Goal: Transaction & Acquisition: Purchase product/service

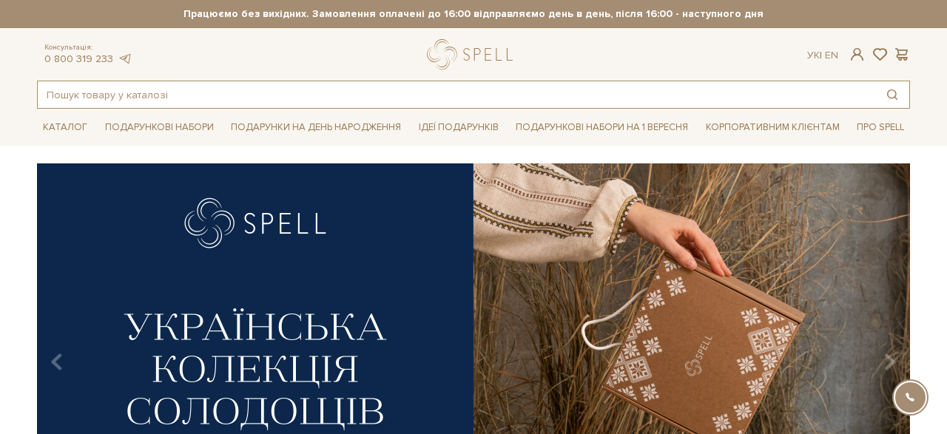
click at [155, 95] on input "text" at bounding box center [456, 94] width 837 height 27
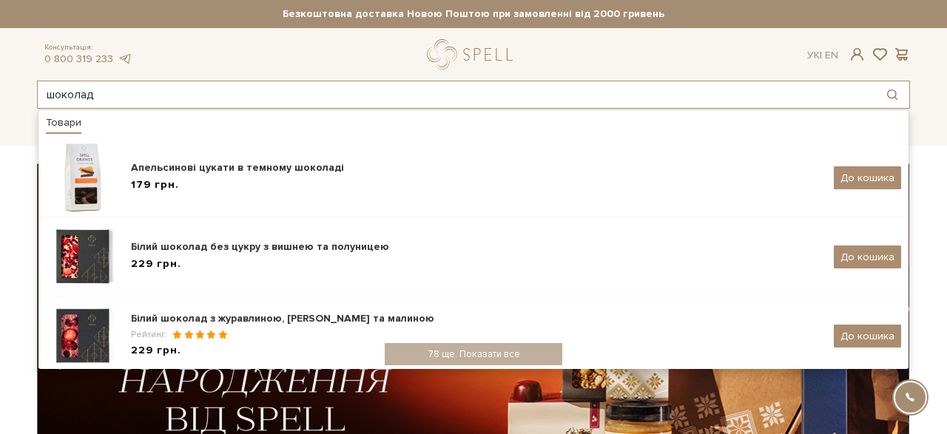
type input "шоколад"
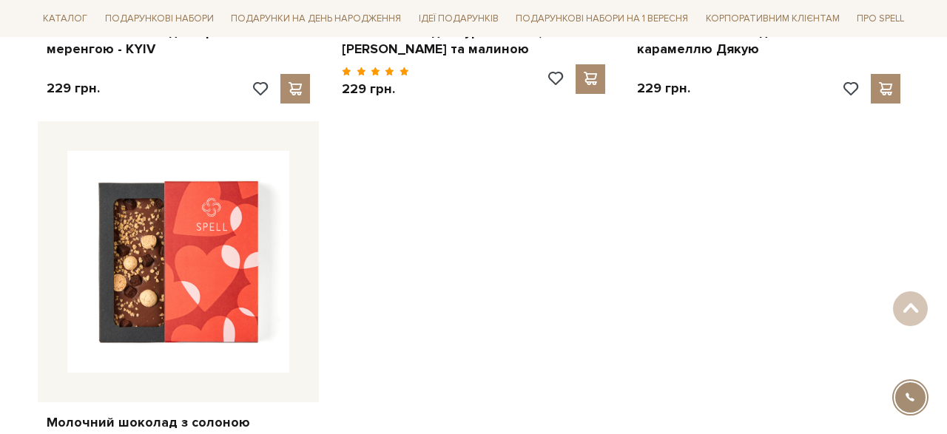
scroll to position [2297, 0]
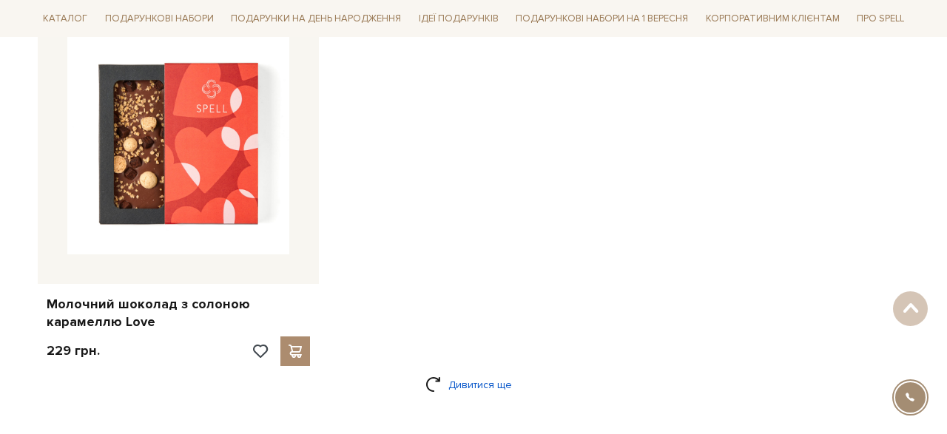
click at [447, 388] on link "Дивитися ще" at bounding box center [473, 385] width 96 height 26
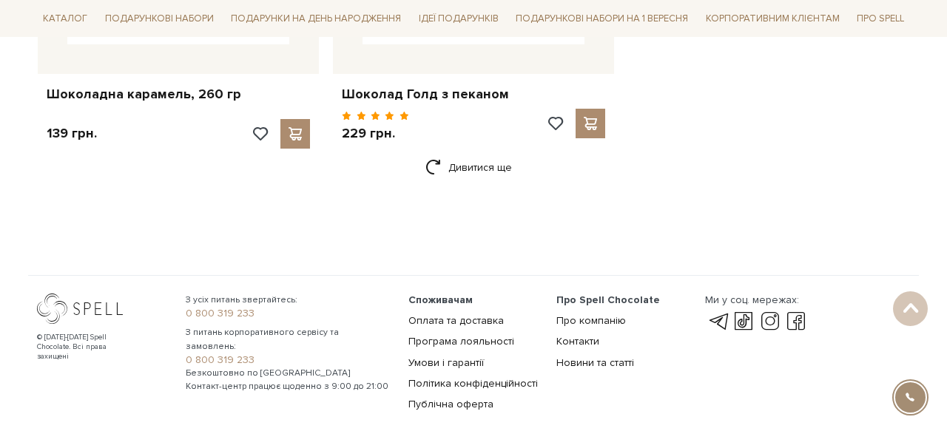
scroll to position [4309, 0]
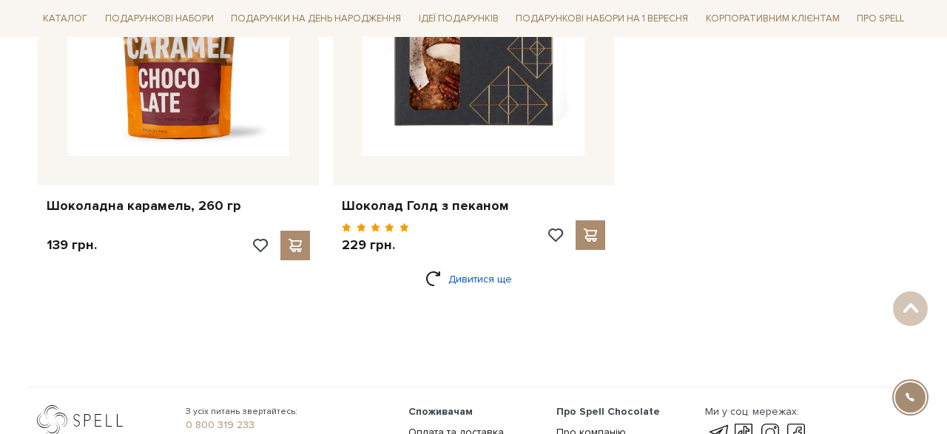
click at [445, 283] on link "Дивитися ще" at bounding box center [473, 279] width 96 height 26
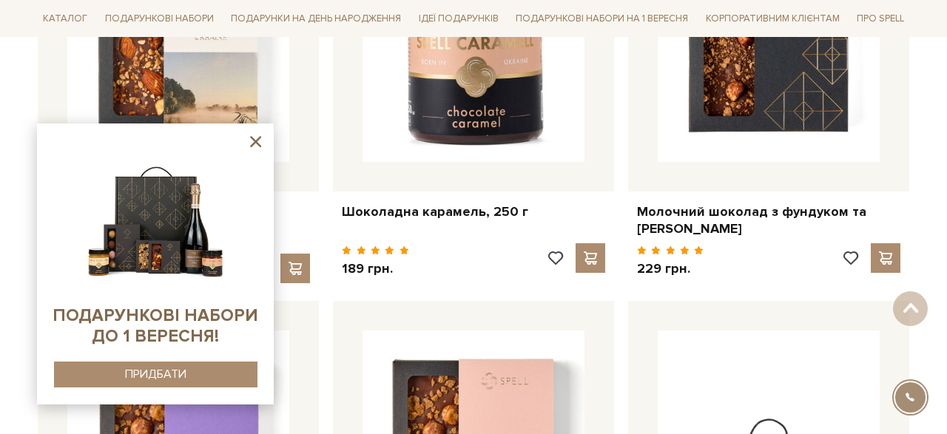
scroll to position [5269, 0]
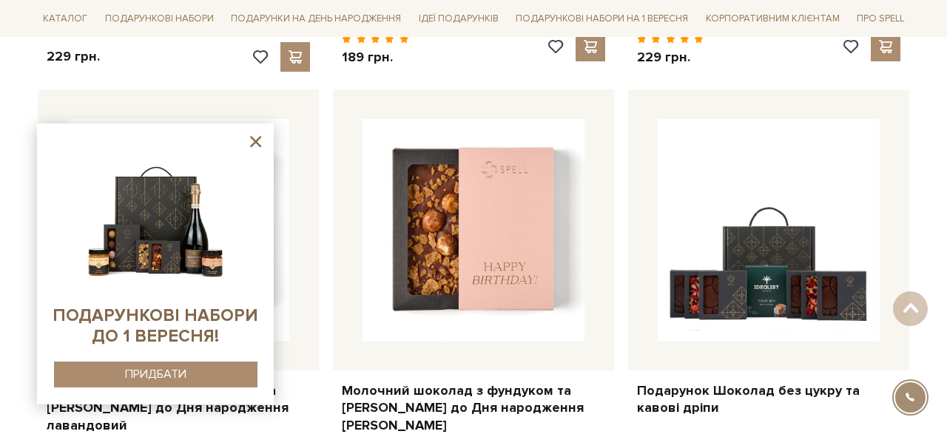
click at [249, 143] on icon at bounding box center [255, 141] width 18 height 18
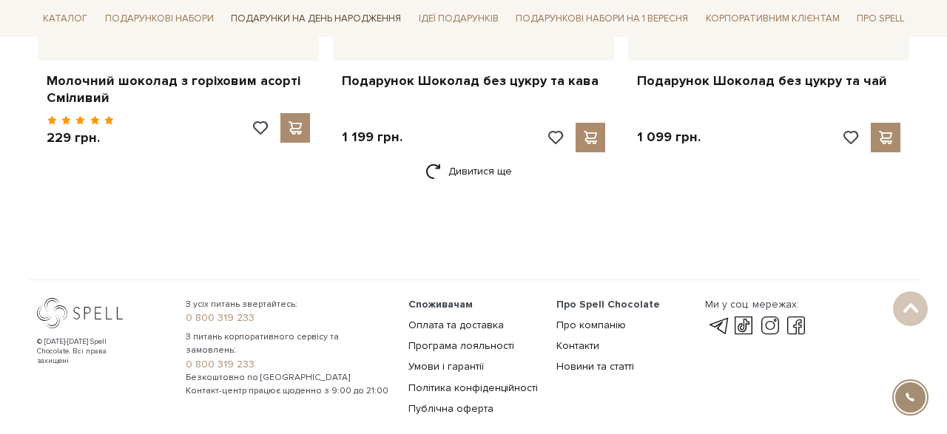
scroll to position [6427, 0]
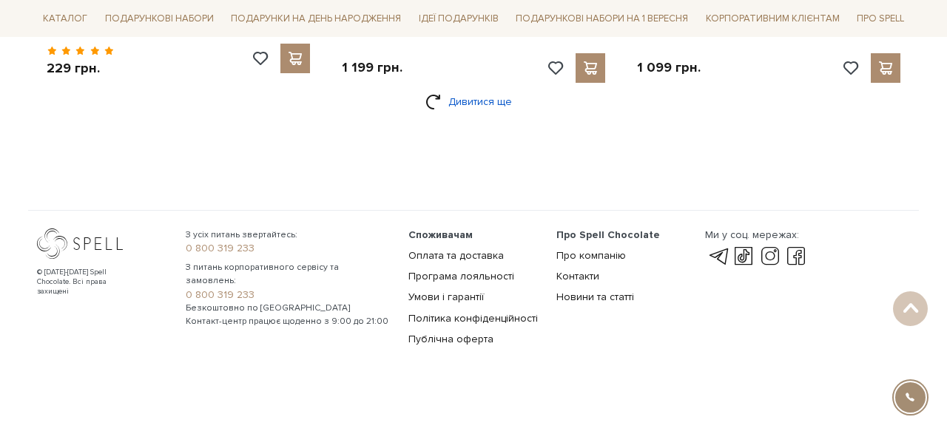
click at [478, 98] on link "Дивитися ще" at bounding box center [473, 102] width 96 height 26
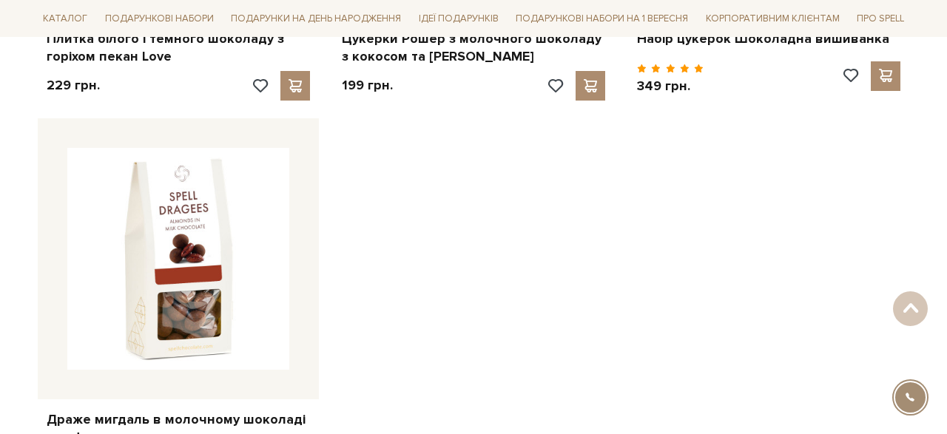
scroll to position [8492, 0]
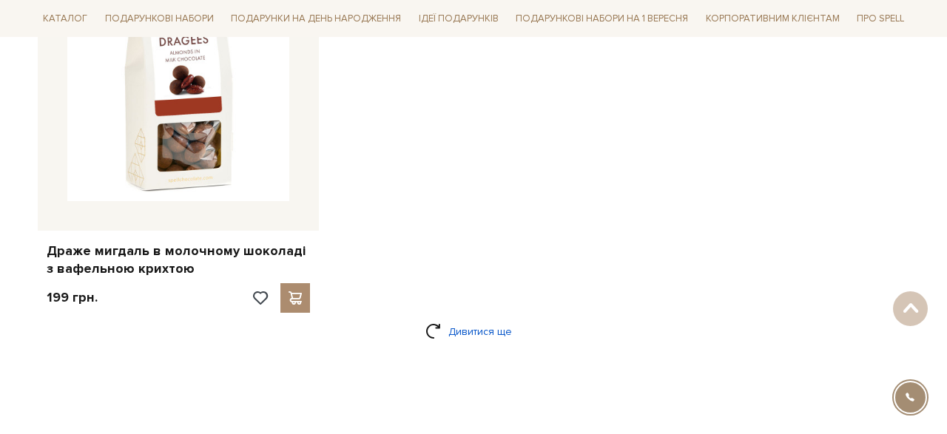
click at [467, 330] on link "Дивитися ще" at bounding box center [473, 332] width 96 height 26
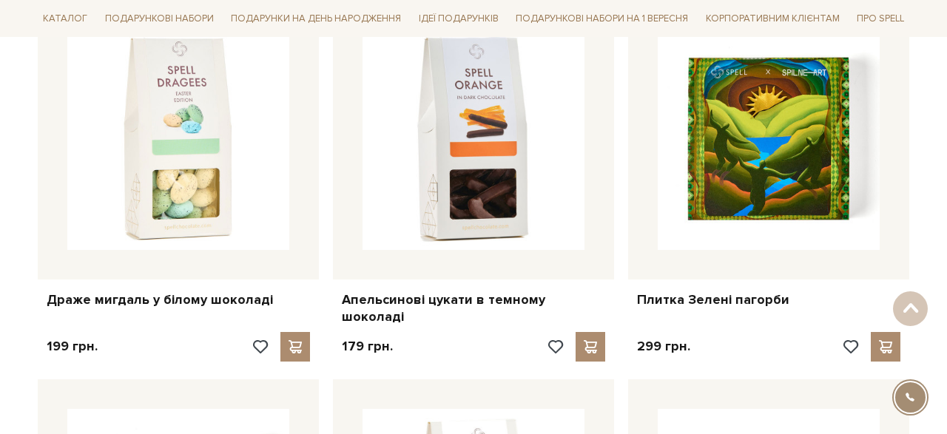
scroll to position [9750, 0]
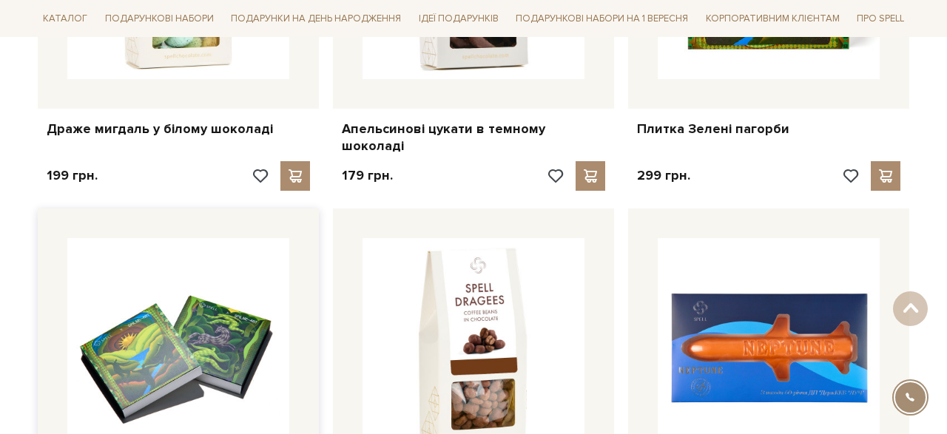
click at [199, 365] on img at bounding box center [178, 349] width 222 height 222
